Goal: Task Accomplishment & Management: Manage account settings

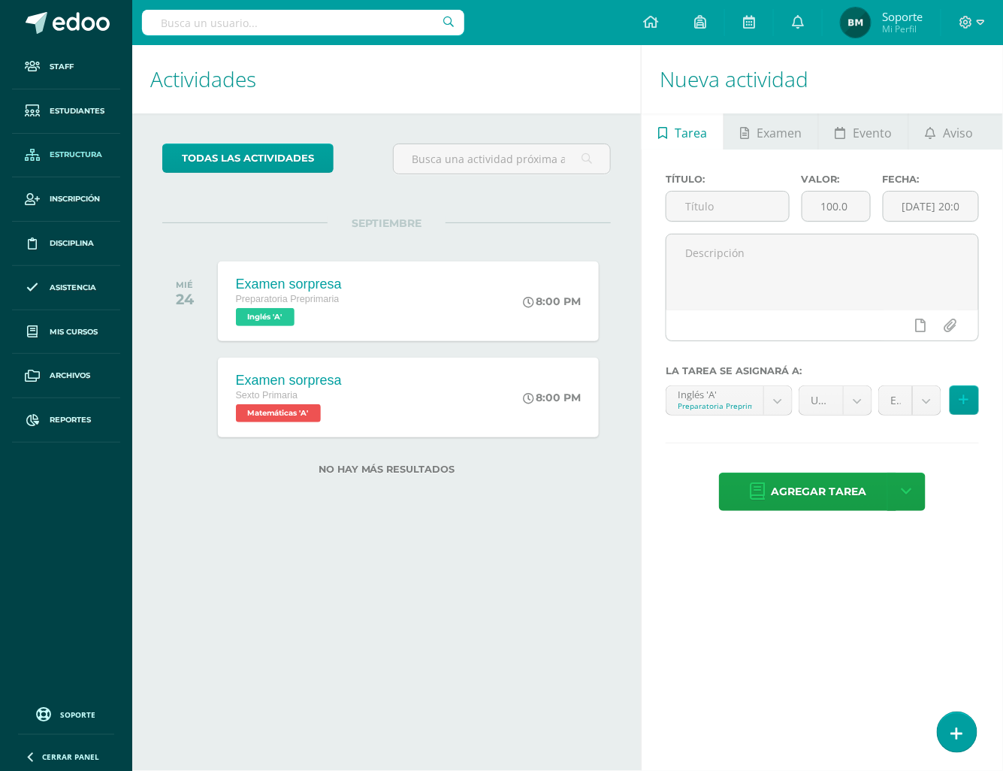
click at [72, 159] on span "Estructura" at bounding box center [76, 155] width 53 height 12
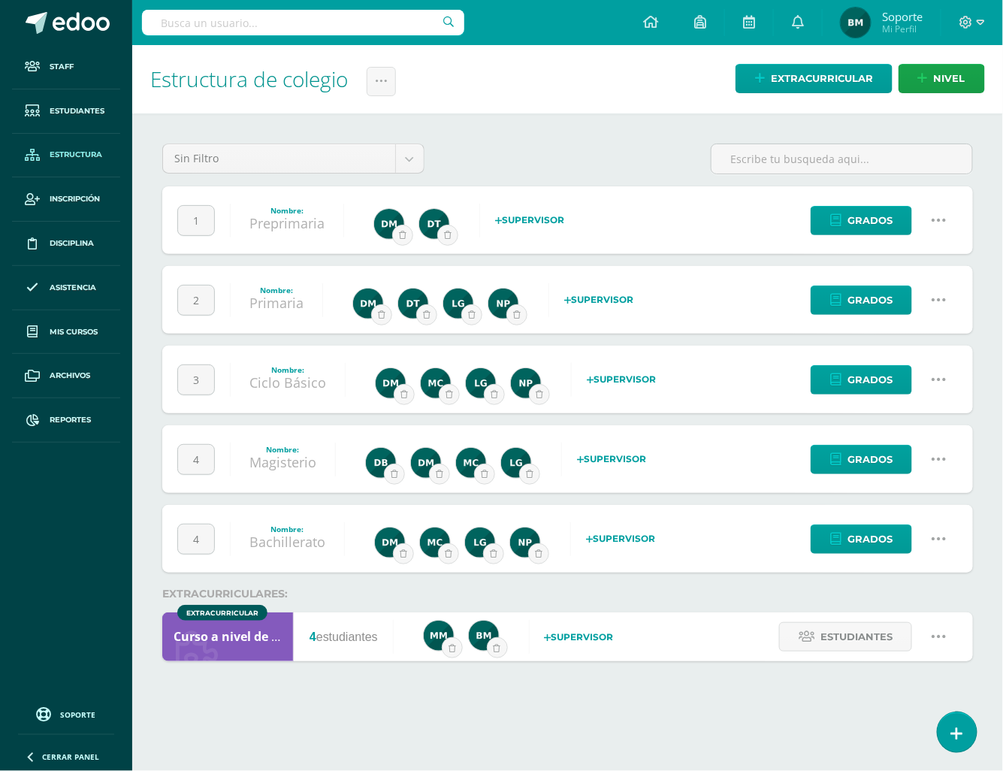
click at [934, 371] on icon at bounding box center [939, 379] width 17 height 17
click at [912, 444] on link "Configuración" at bounding box center [911, 455] width 133 height 23
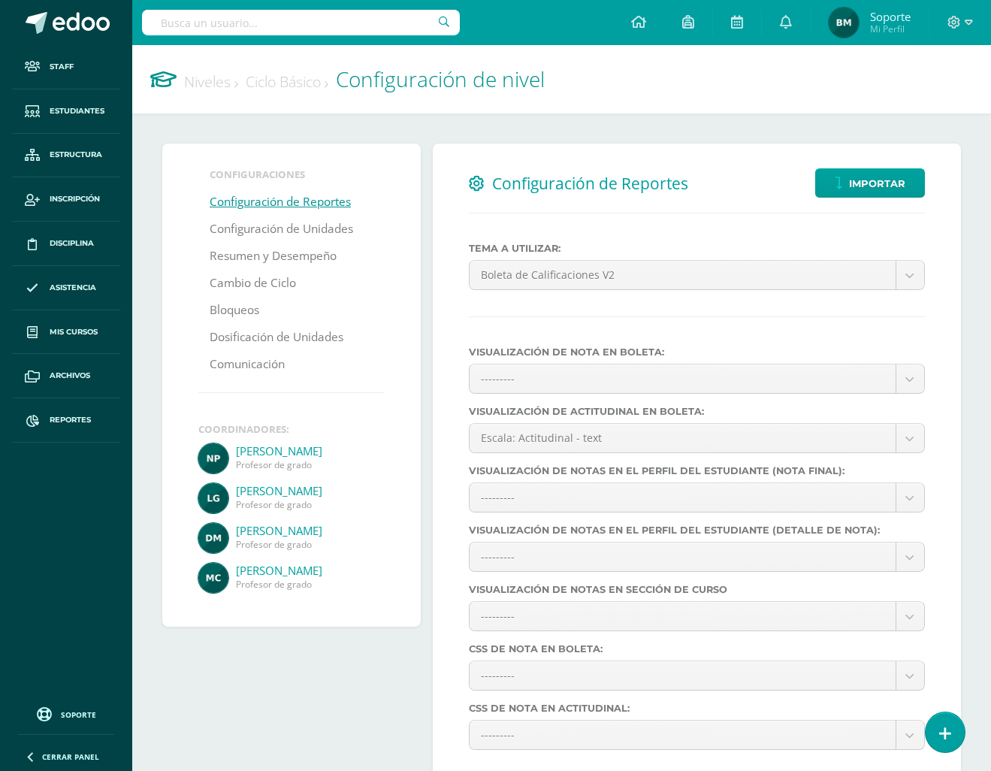
select select
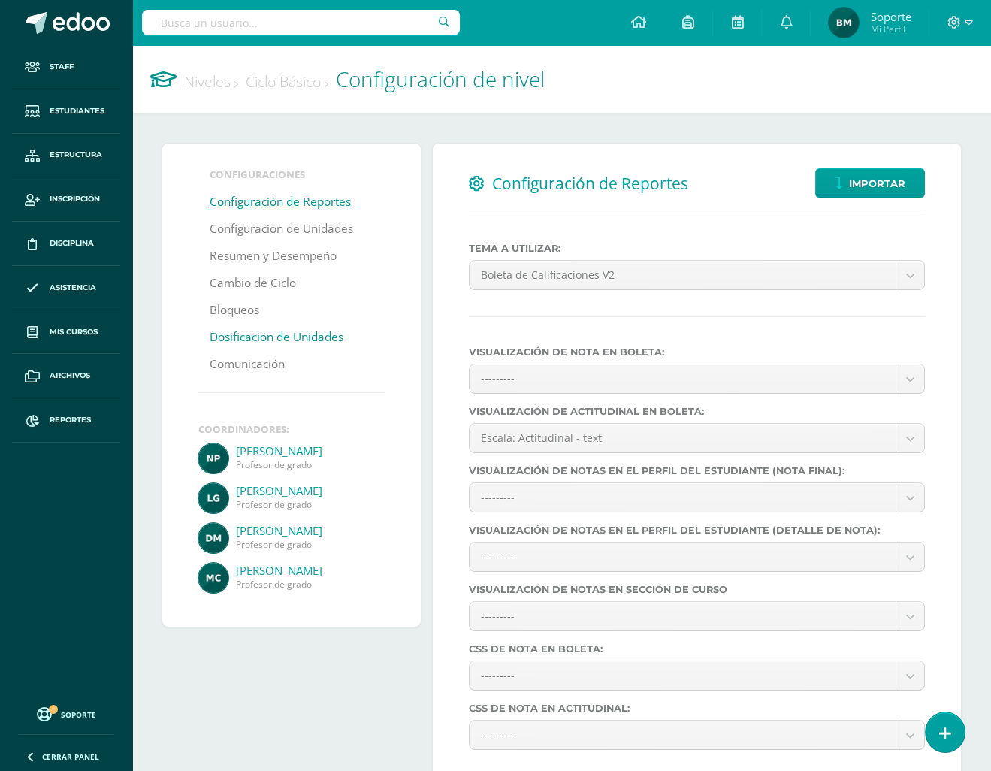
click at [274, 340] on link "Dosificación de Unidades" at bounding box center [277, 337] width 134 height 27
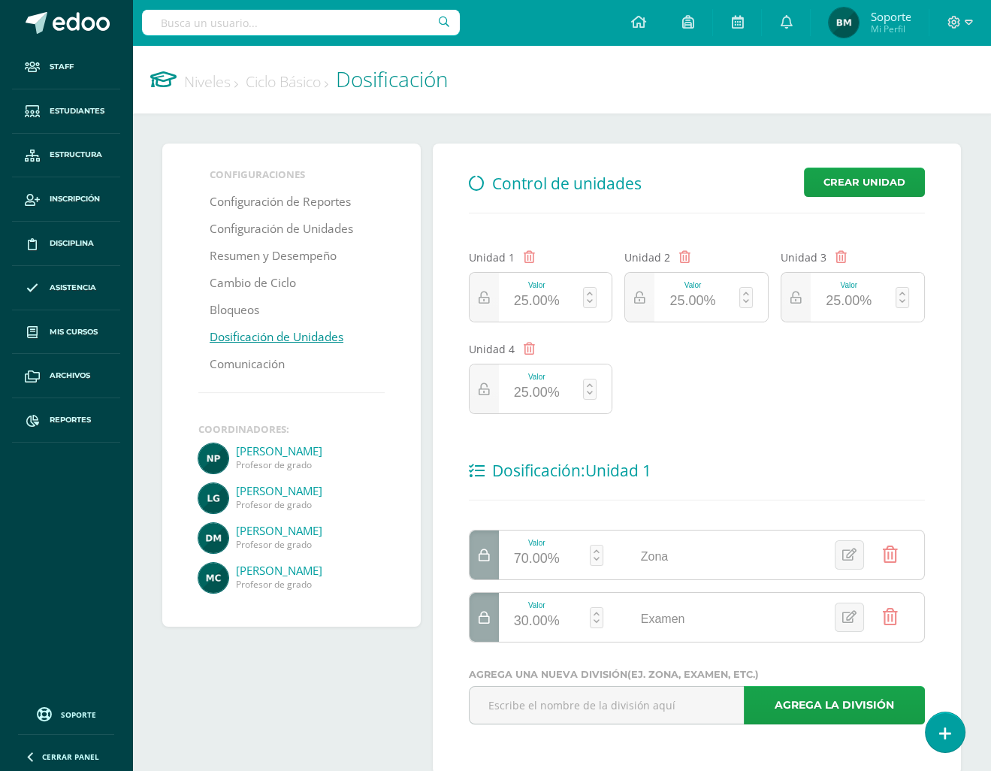
click at [525, 277] on div "Valor 25.00%" at bounding box center [537, 297] width 76 height 49
click at [528, 290] on div "25.00%" at bounding box center [537, 301] width 46 height 24
click at [534, 301] on div "25.00%" at bounding box center [537, 301] width 46 height 24
click at [589, 294] on link at bounding box center [590, 297] width 14 height 21
click at [589, 213] on hr at bounding box center [697, 214] width 456 height 2
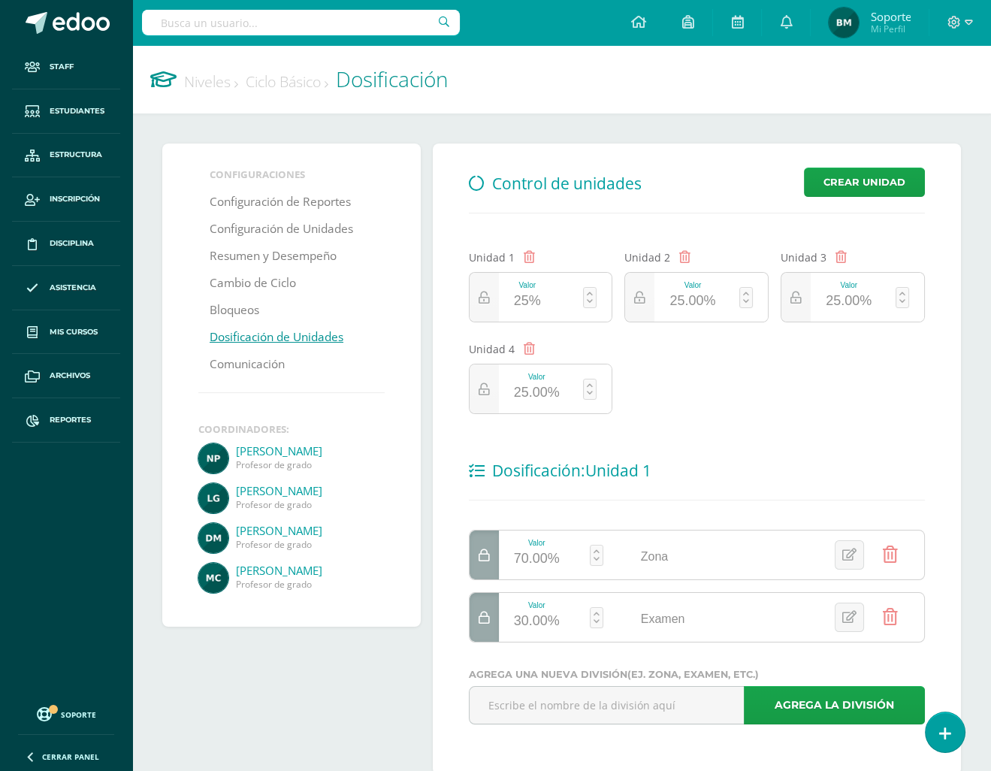
click at [592, 295] on link at bounding box center [590, 297] width 14 height 21
click at [537, 188] on span "Control de unidades" at bounding box center [567, 183] width 150 height 21
click at [265, 234] on link "Configuración de Unidades" at bounding box center [282, 229] width 144 height 27
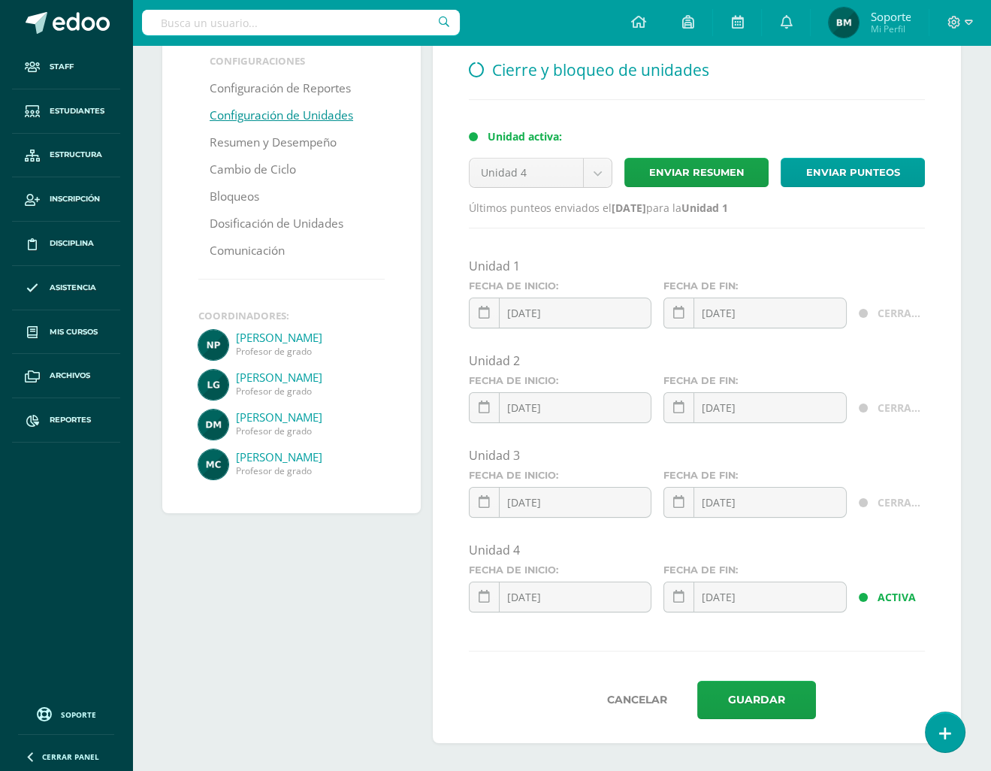
scroll to position [110, 0]
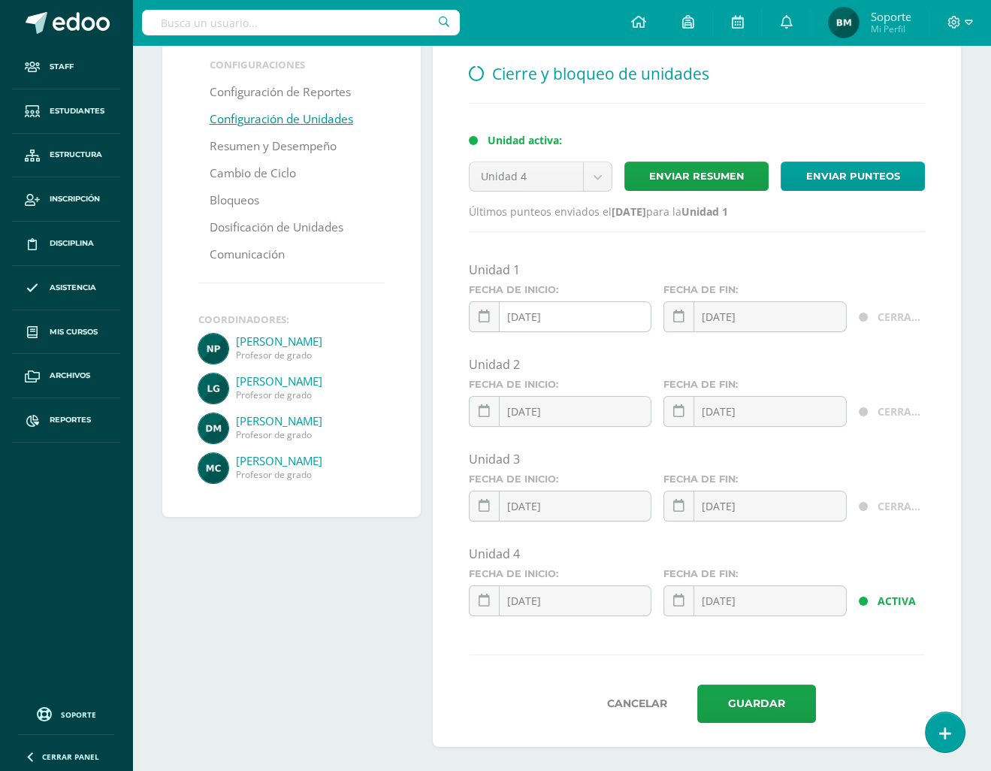
click at [541, 305] on input "[DATE]" at bounding box center [561, 316] width 182 height 29
click at [598, 319] on input "[DATE]" at bounding box center [561, 316] width 182 height 29
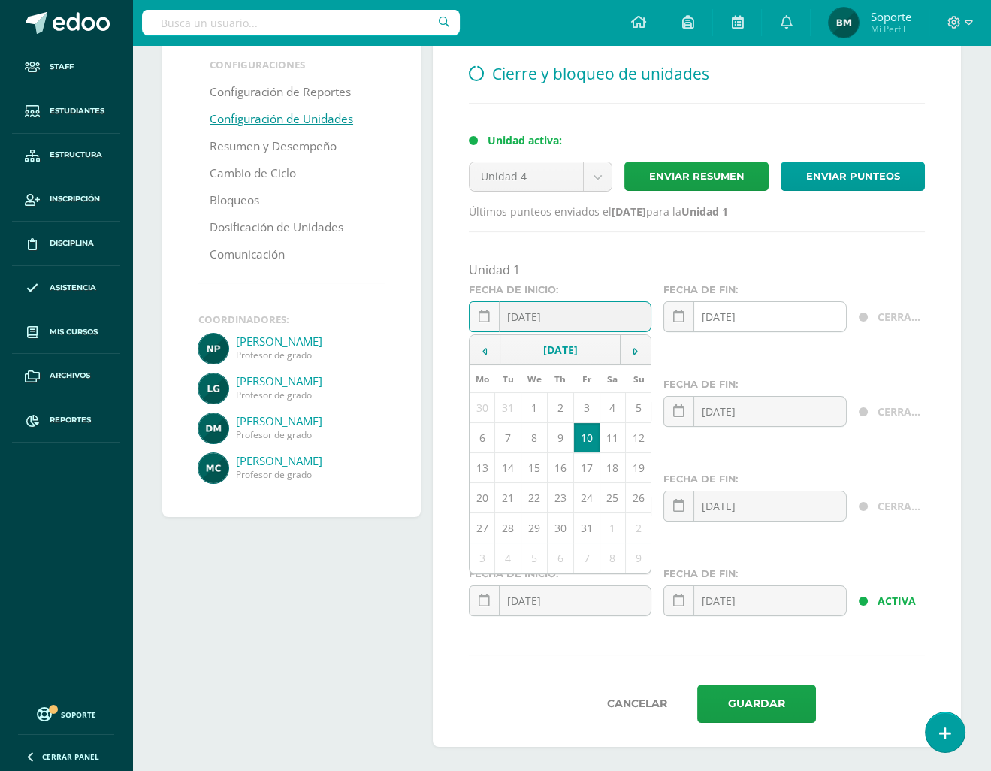
click at [741, 310] on input "[DATE]" at bounding box center [755, 316] width 182 height 29
click at [624, 271] on div "Unidad 1" at bounding box center [697, 270] width 456 height 17
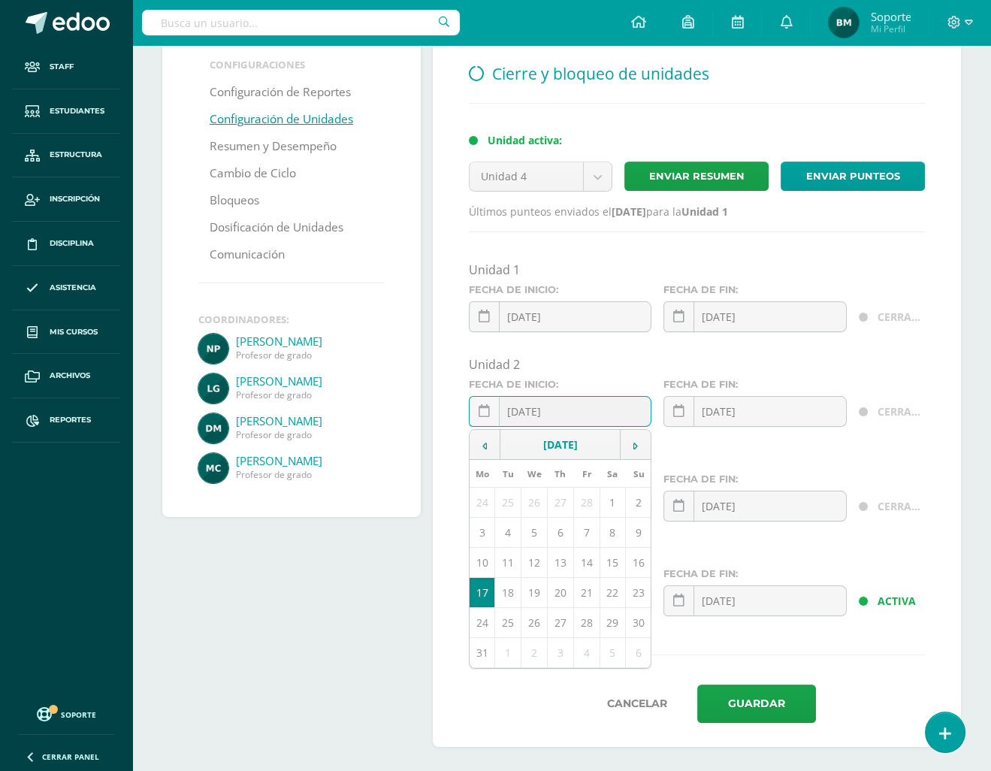
click at [597, 397] on input "[DATE]" at bounding box center [561, 411] width 182 height 29
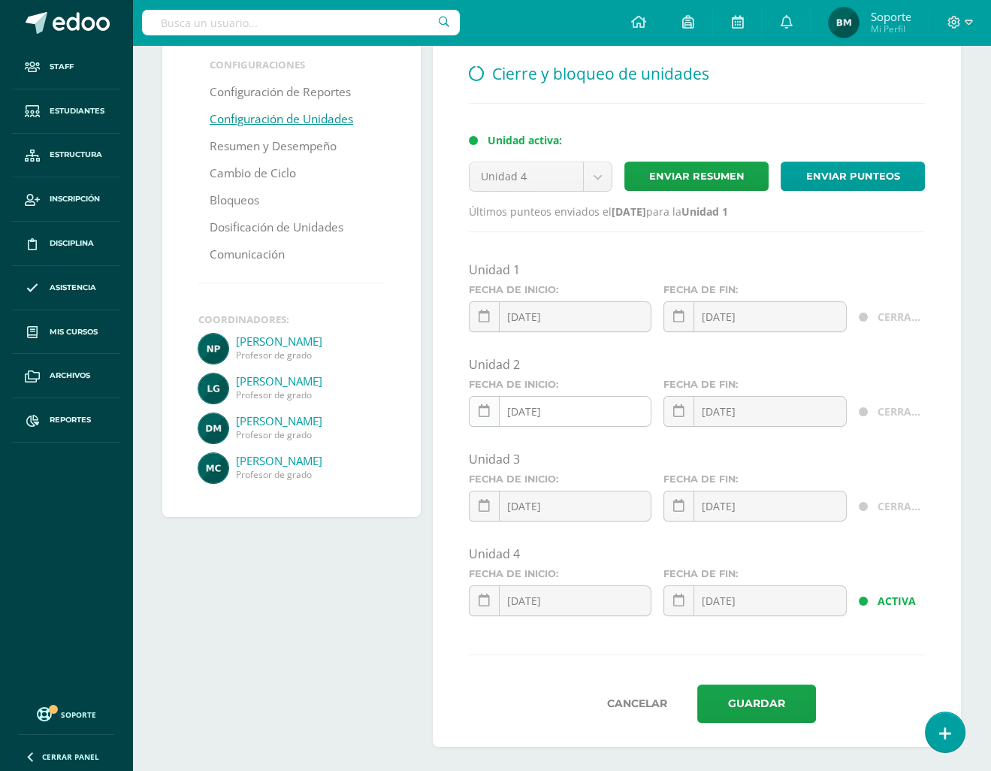
click at [474, 410] on link at bounding box center [484, 411] width 31 height 31
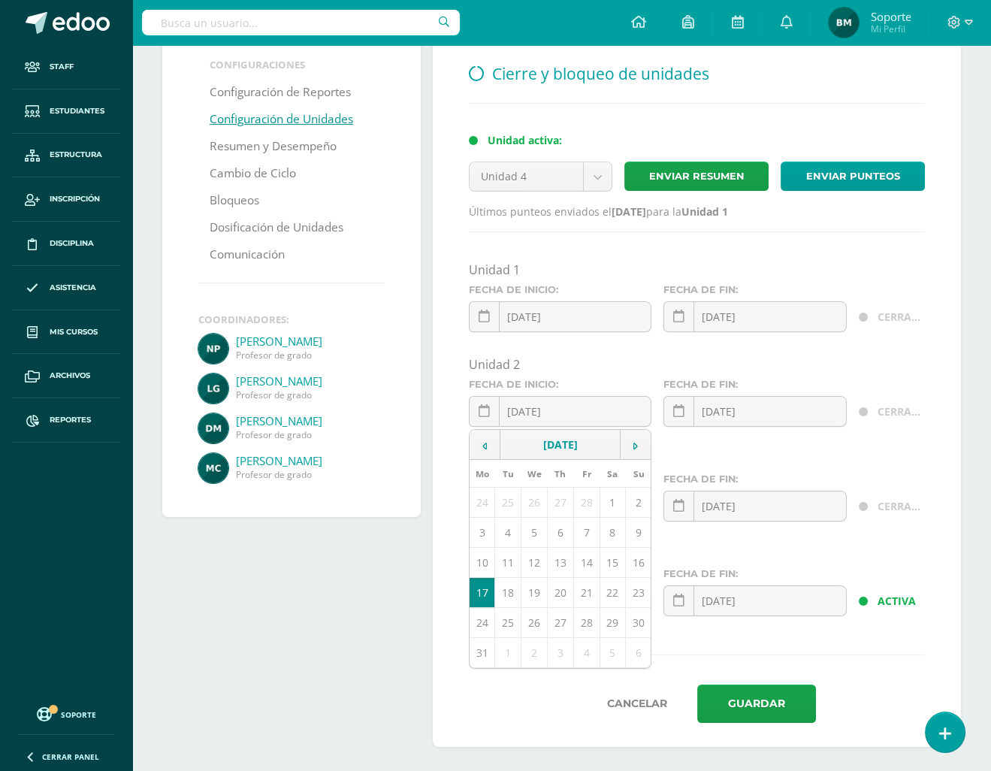
click at [470, 379] on label "Fecha de inicio:" at bounding box center [560, 384] width 183 height 11
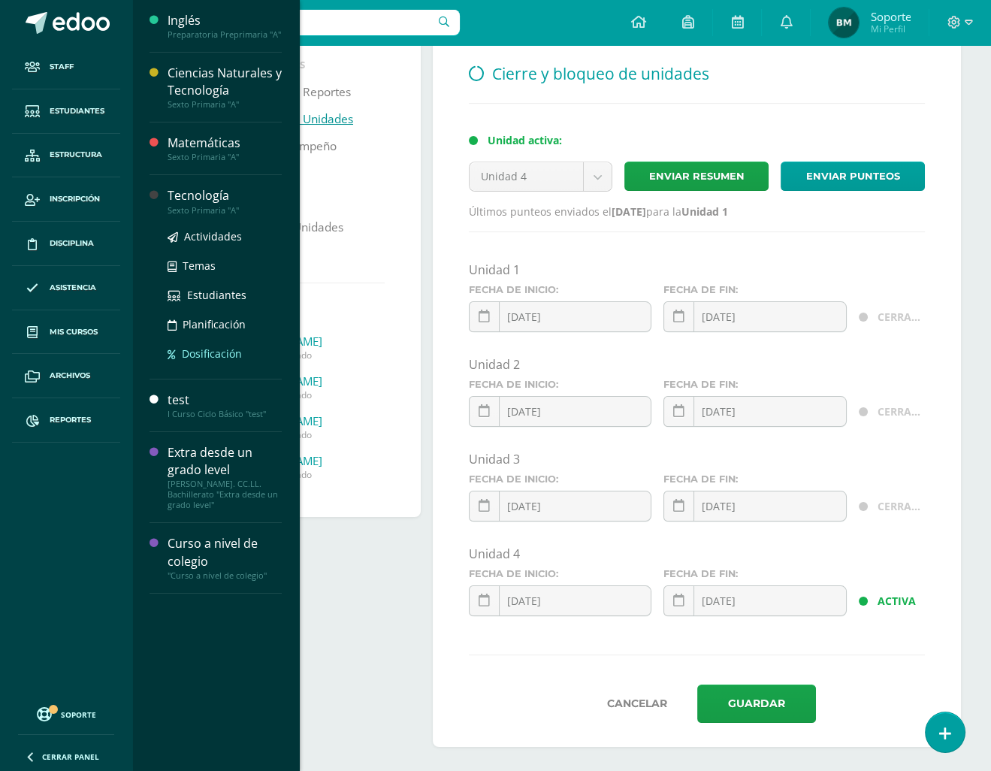
click at [207, 345] on link "Dosificación" at bounding box center [225, 353] width 114 height 17
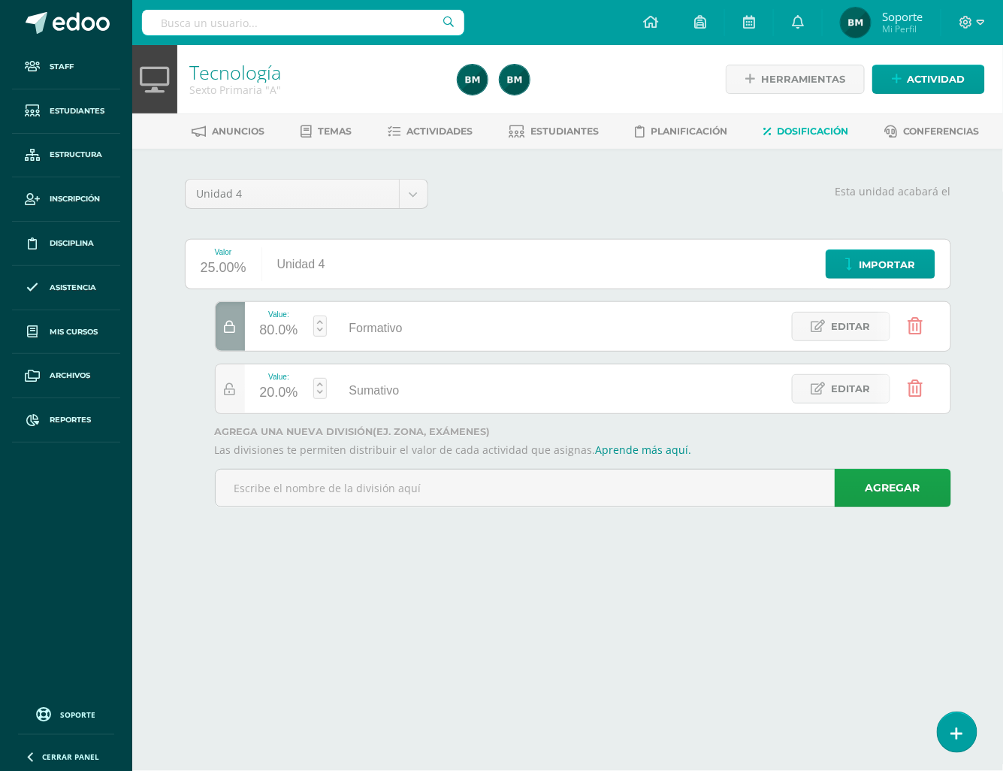
click at [319, 325] on link at bounding box center [320, 326] width 14 height 21
click at [455, 315] on input "Formativo" at bounding box center [521, 327] width 174 height 29
click at [811, 331] on link "Editar" at bounding box center [841, 326] width 98 height 29
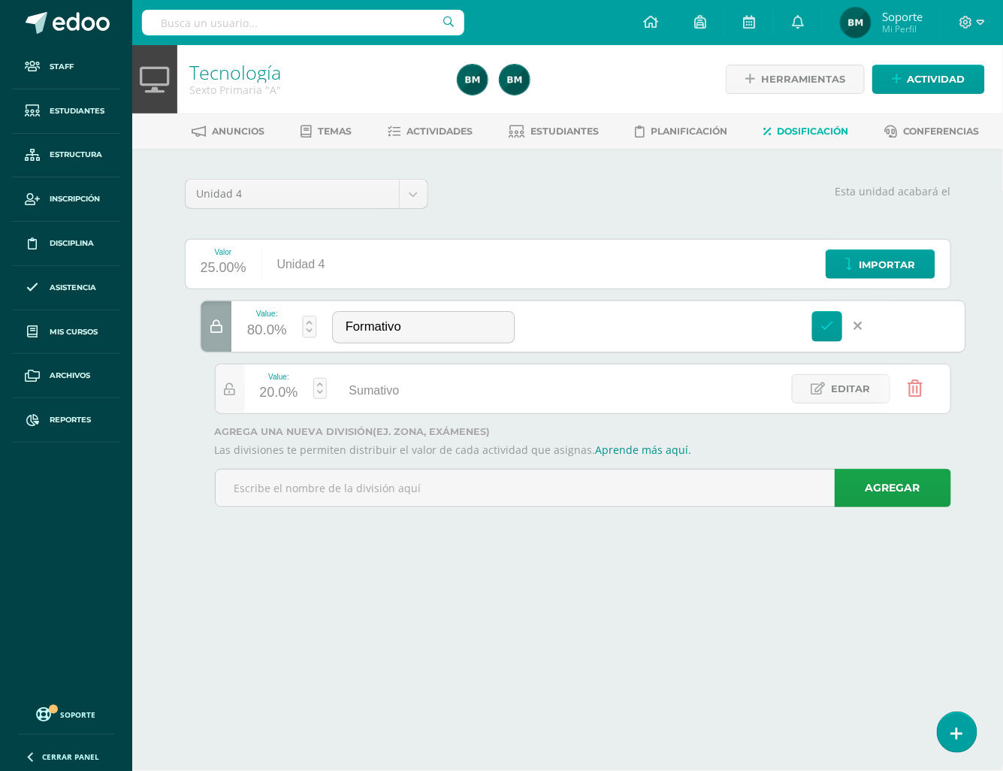
click at [864, 323] on link at bounding box center [858, 326] width 31 height 31
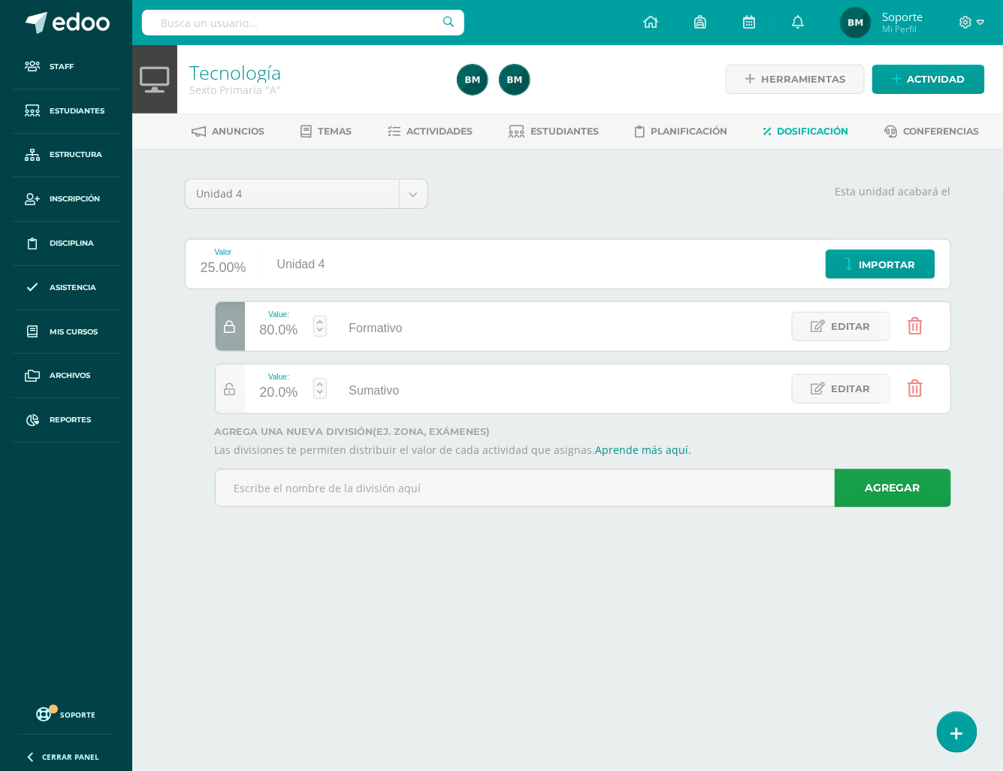
click at [322, 328] on link at bounding box center [320, 326] width 14 height 21
click at [198, 347] on div "Value: 80.0% Formativo Formativo Editar Value: 20.0% Sumativo Sumativo Editar" at bounding box center [568, 357] width 767 height 113
click at [870, 328] on span "Editar" at bounding box center [851, 327] width 39 height 28
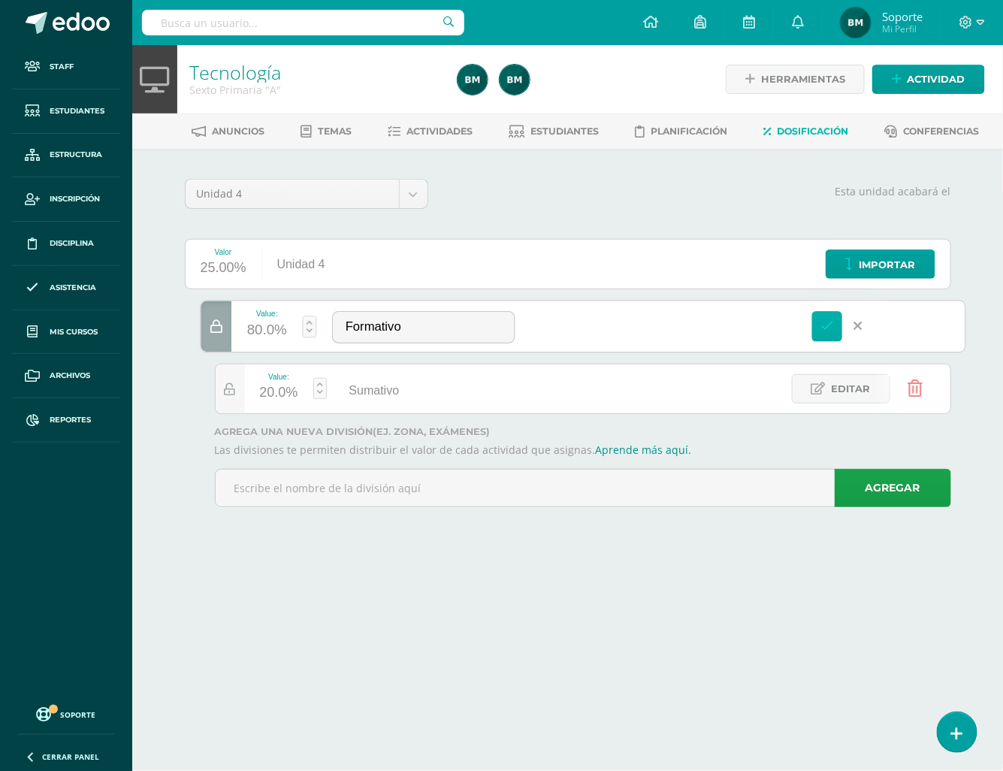
click at [828, 330] on icon at bounding box center [828, 326] width 14 height 14
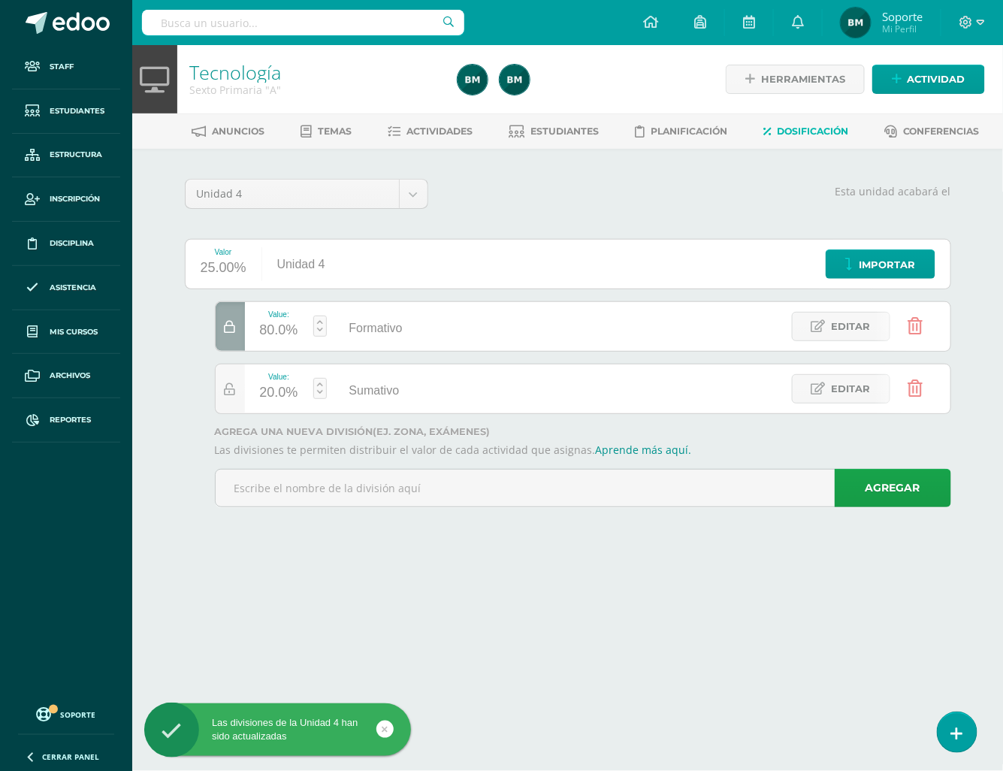
click at [311, 322] on div "Value: 80.0%" at bounding box center [279, 326] width 68 height 49
click at [322, 319] on link at bounding box center [320, 326] width 14 height 21
click at [334, 349] on div at bounding box center [598, 357] width 767 height 113
click at [242, 380] on div at bounding box center [230, 389] width 29 height 49
